Goal: Information Seeking & Learning: Learn about a topic

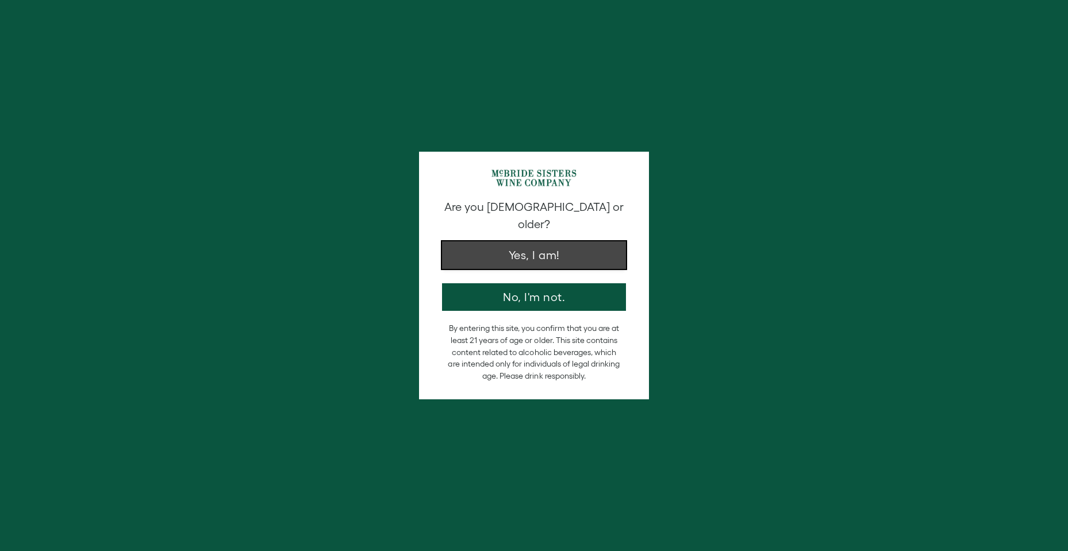
click at [530, 241] on button "Yes, I am!" at bounding box center [534, 255] width 184 height 28
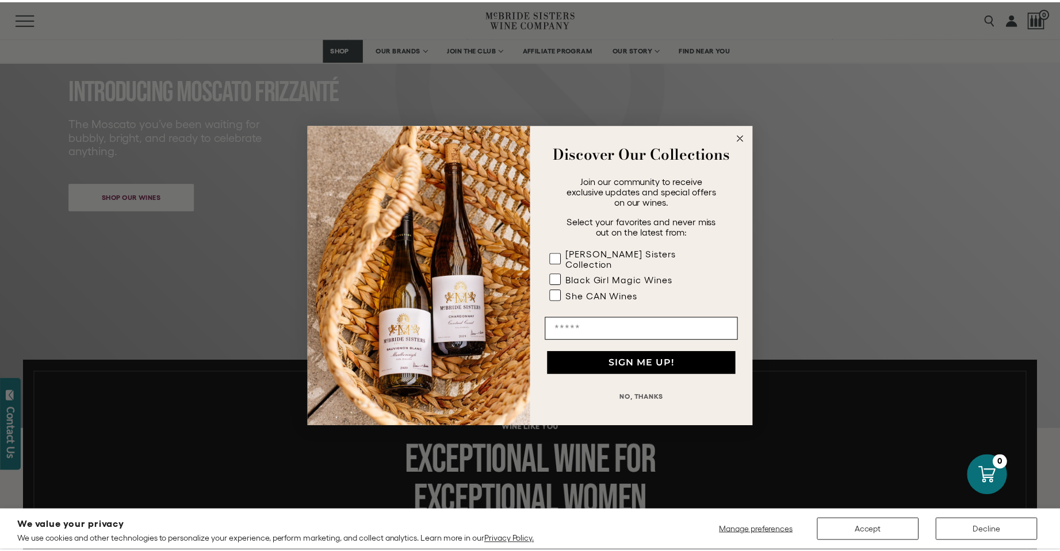
scroll to position [172, 0]
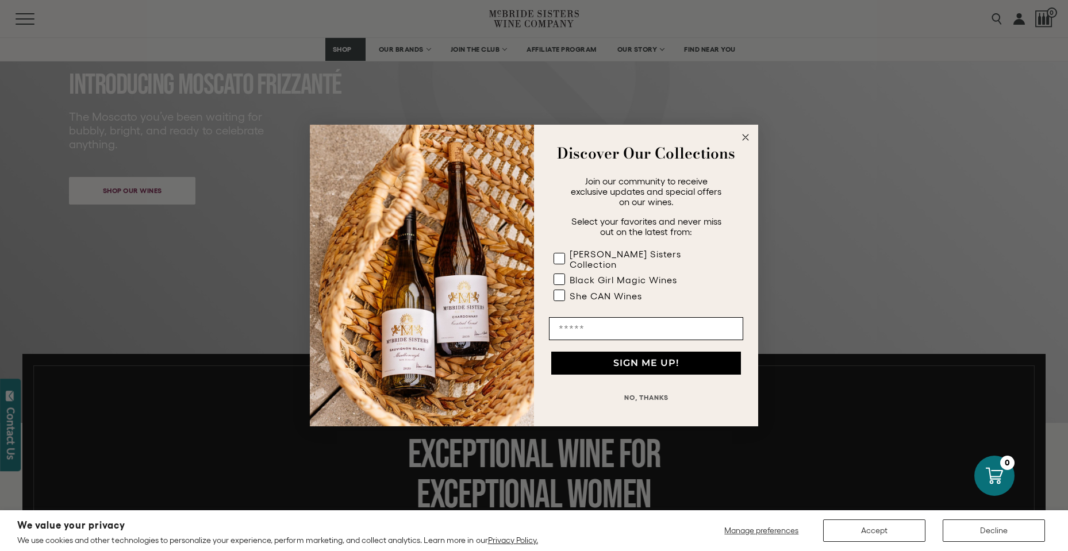
click at [745, 140] on icon "Close dialog" at bounding box center [746, 138] width 6 height 6
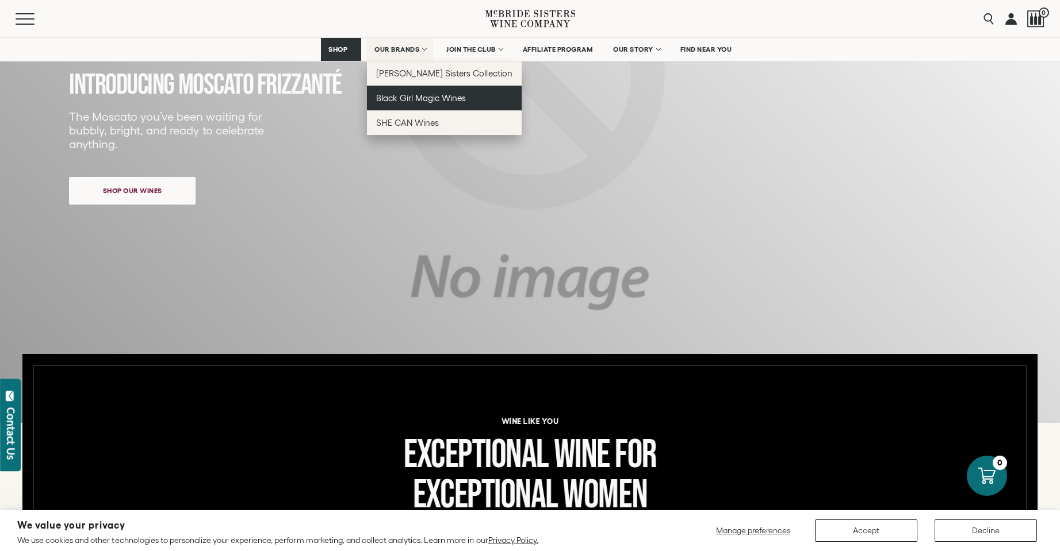
click at [420, 94] on span "Black Girl Magic Wines" at bounding box center [421, 98] width 90 height 10
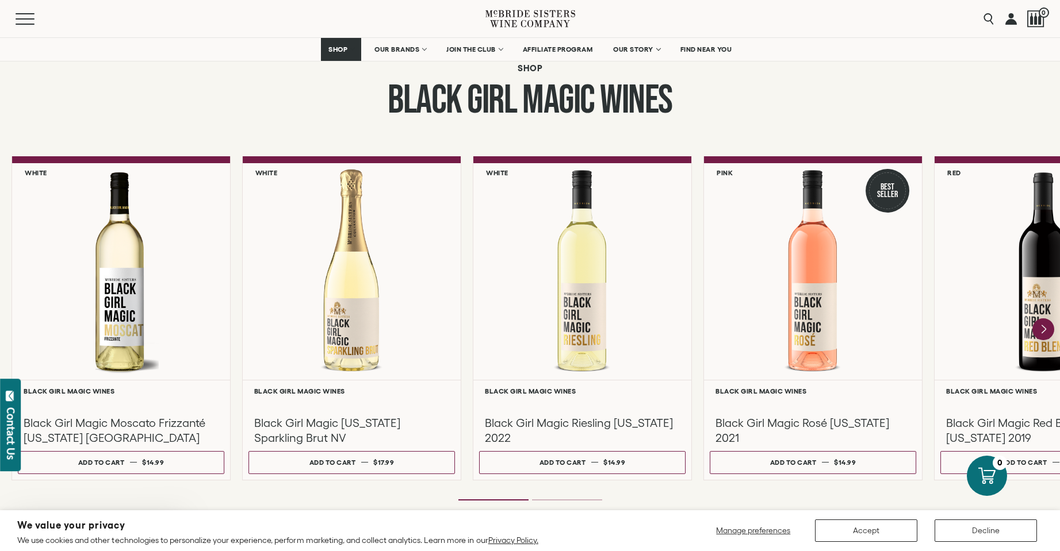
scroll to position [977, 0]
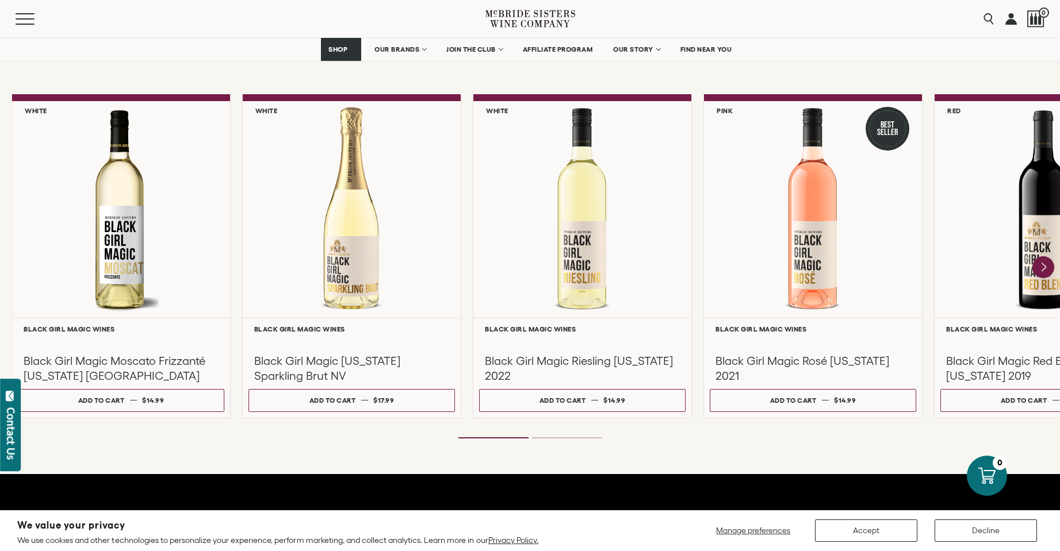
click at [570, 438] on li "Page dot 2" at bounding box center [567, 438] width 70 height 1
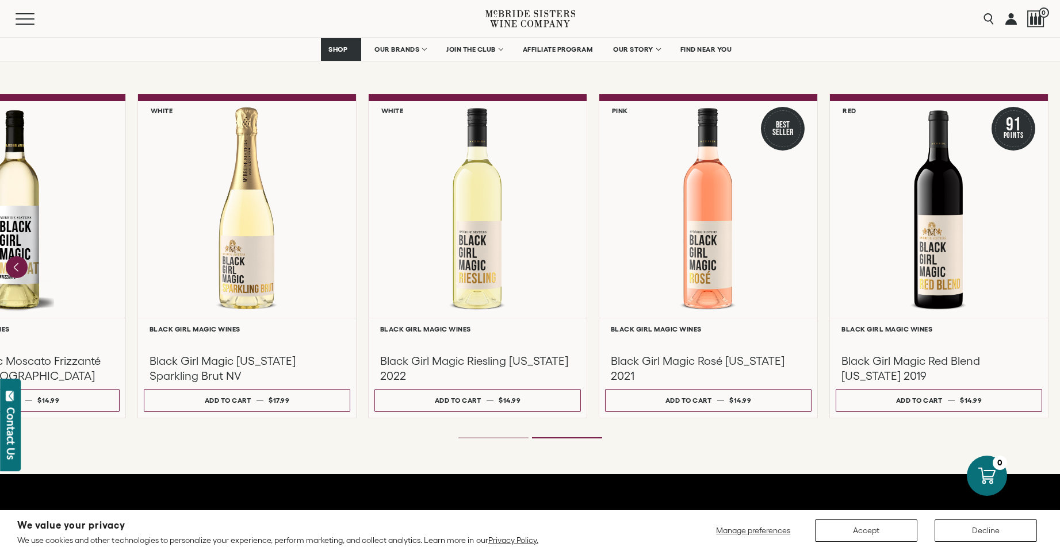
click at [570, 438] on li "Page dot 2" at bounding box center [567, 438] width 70 height 1
click at [501, 433] on div "**********" at bounding box center [530, 267] width 1060 height 346
click at [503, 438] on li "Page dot 1" at bounding box center [493, 438] width 70 height 1
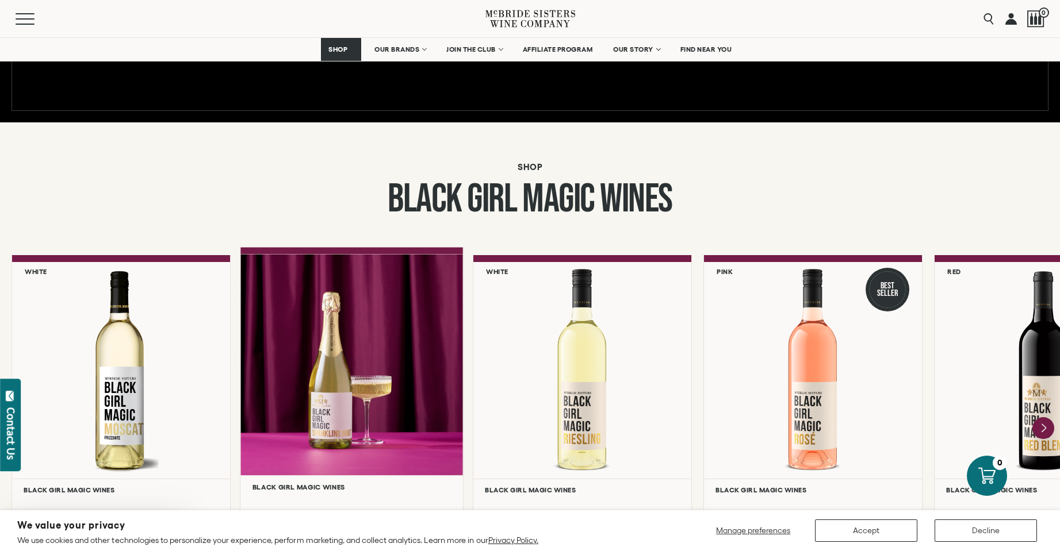
scroll to position [805, 0]
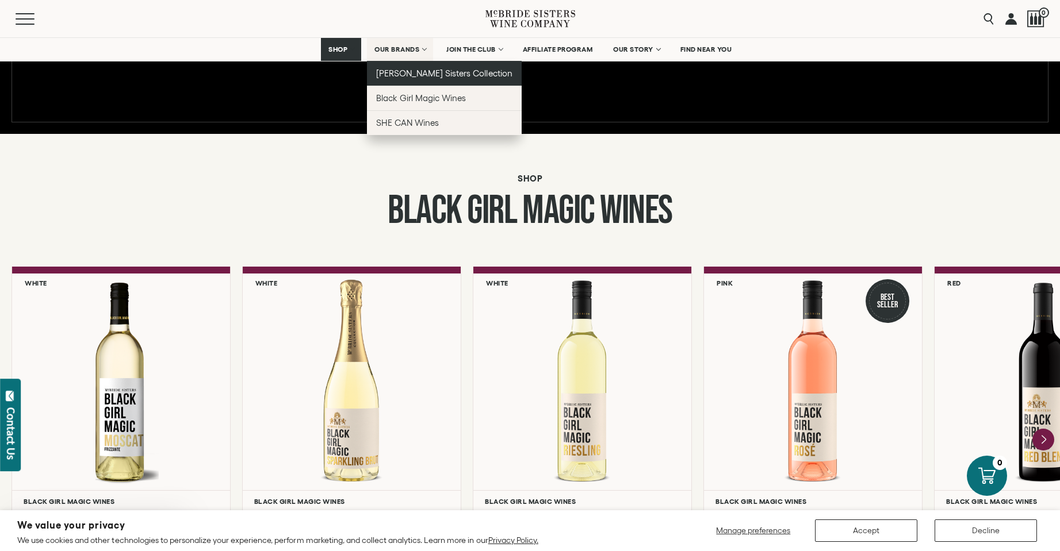
click at [408, 70] on span "[PERSON_NAME] Sisters Collection" at bounding box center [444, 73] width 136 height 10
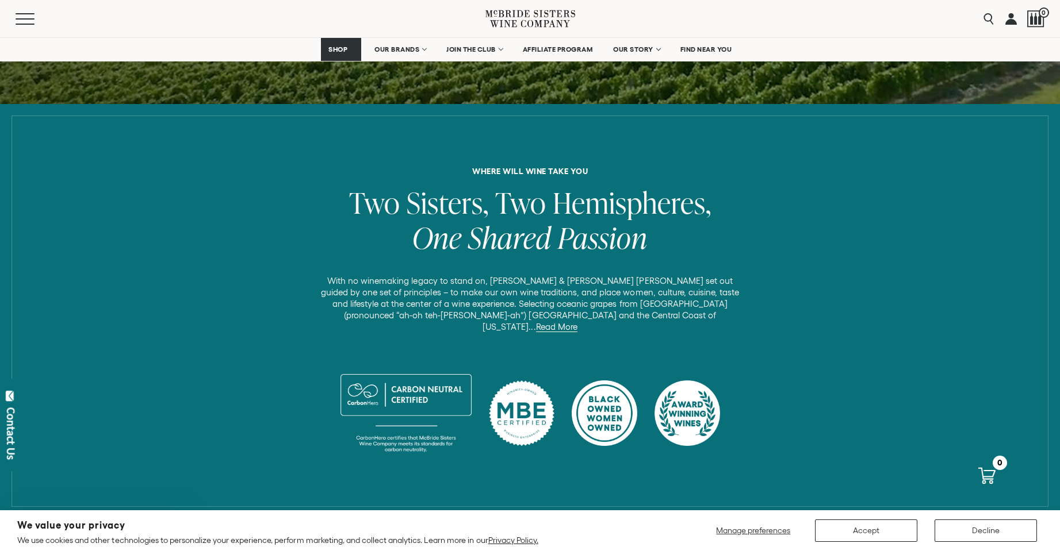
scroll to position [402, 0]
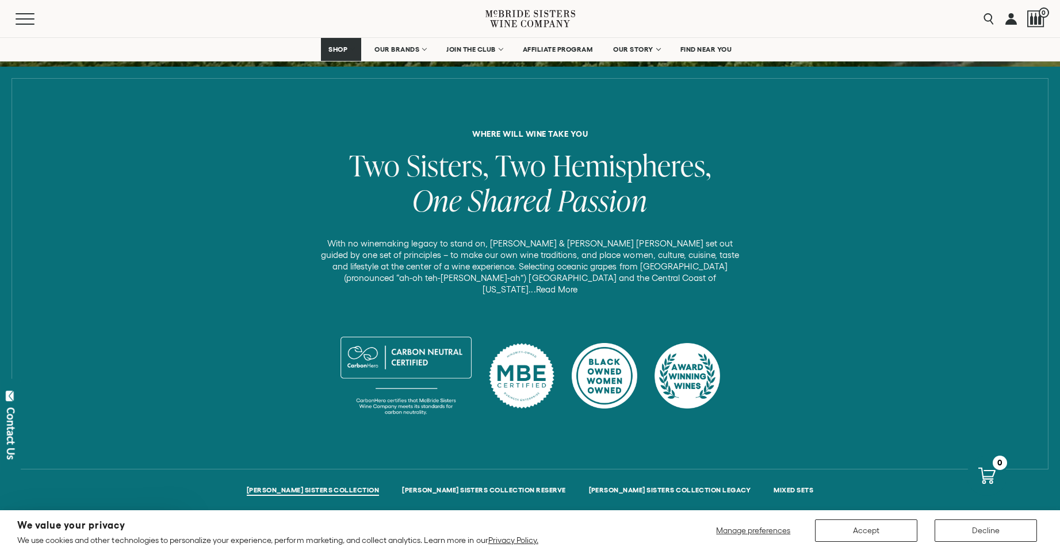
click at [577, 285] on link "Read More" at bounding box center [556, 290] width 41 height 10
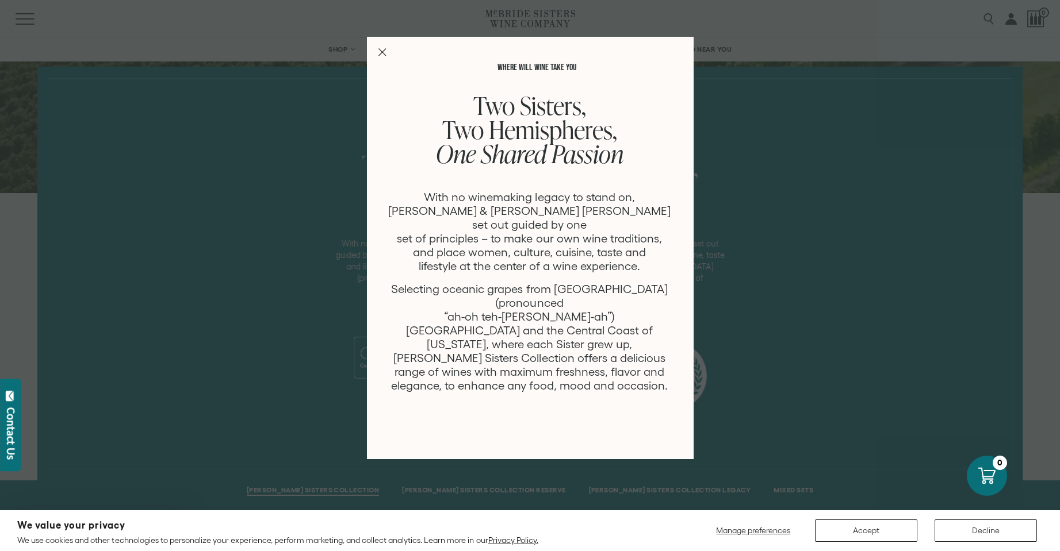
click at [275, 284] on div "WHERE WILL WINE TAKE YOU Two Sisters, Two Hemispheres, One Shared Passion With …" at bounding box center [530, 275] width 1060 height 551
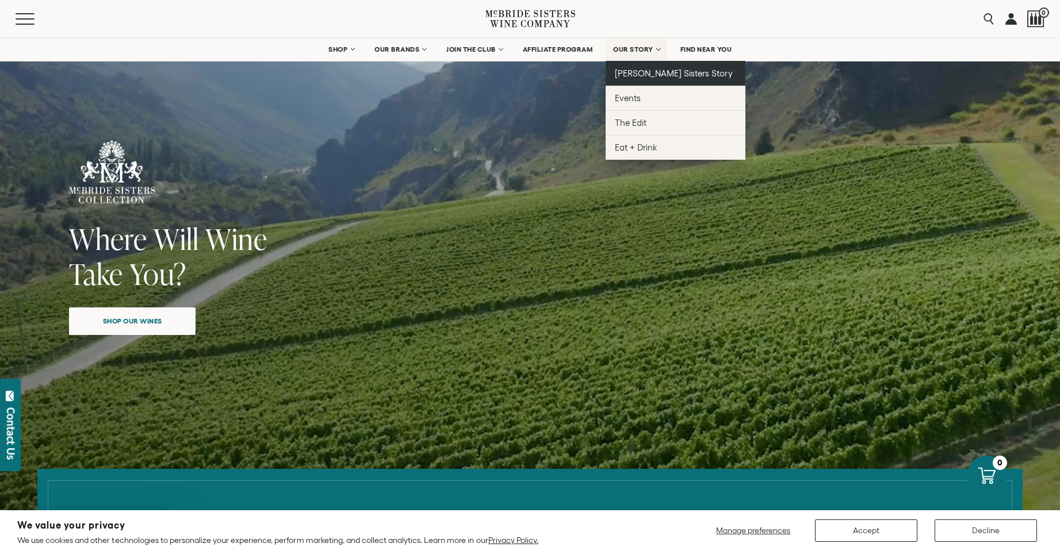
click at [643, 76] on span "[PERSON_NAME] Sisters Story" at bounding box center [674, 73] width 118 height 10
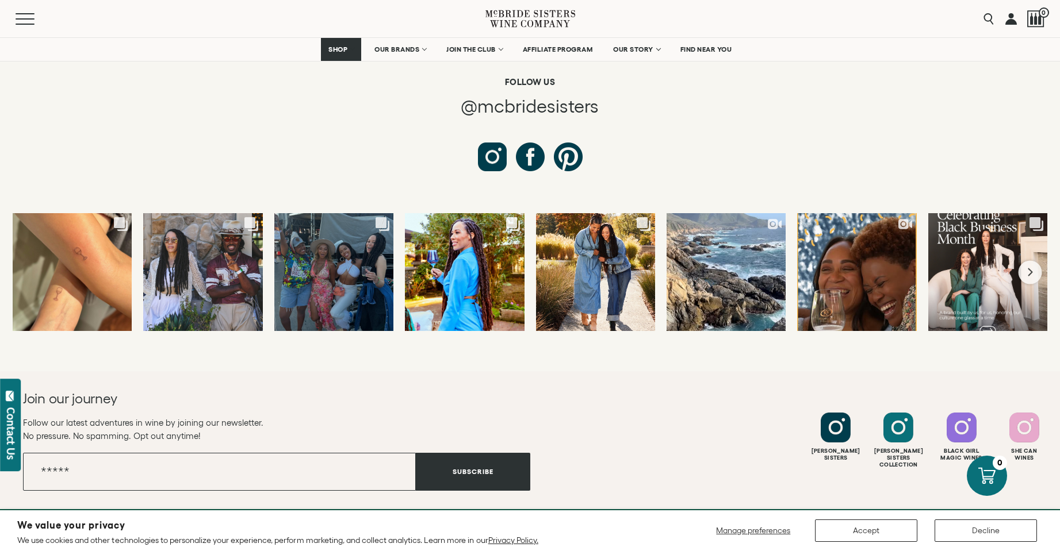
scroll to position [4369, 0]
